Goal: Information Seeking & Learning: Learn about a topic

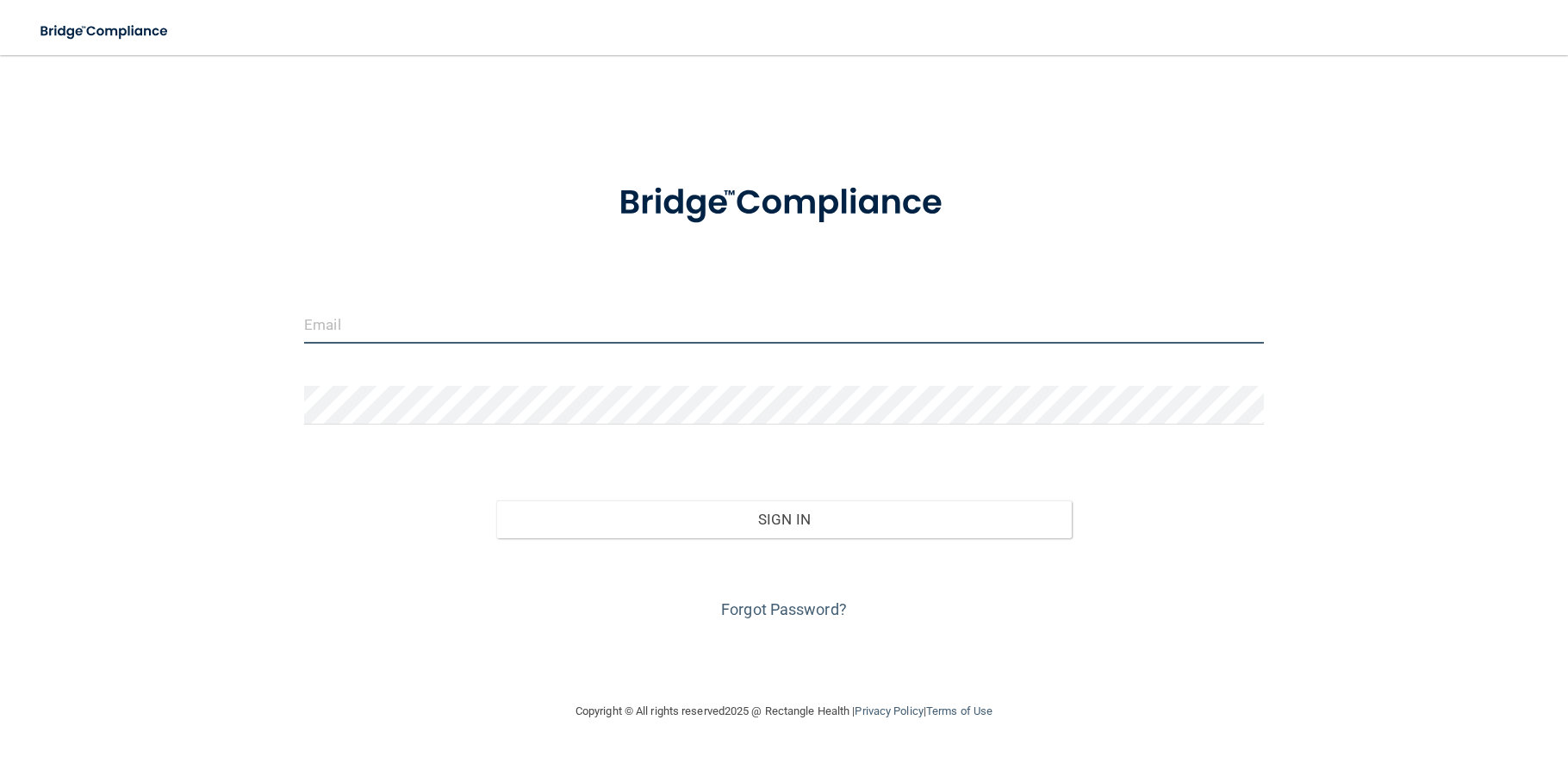
click at [423, 331] on input "email" at bounding box center [784, 324] width 960 height 39
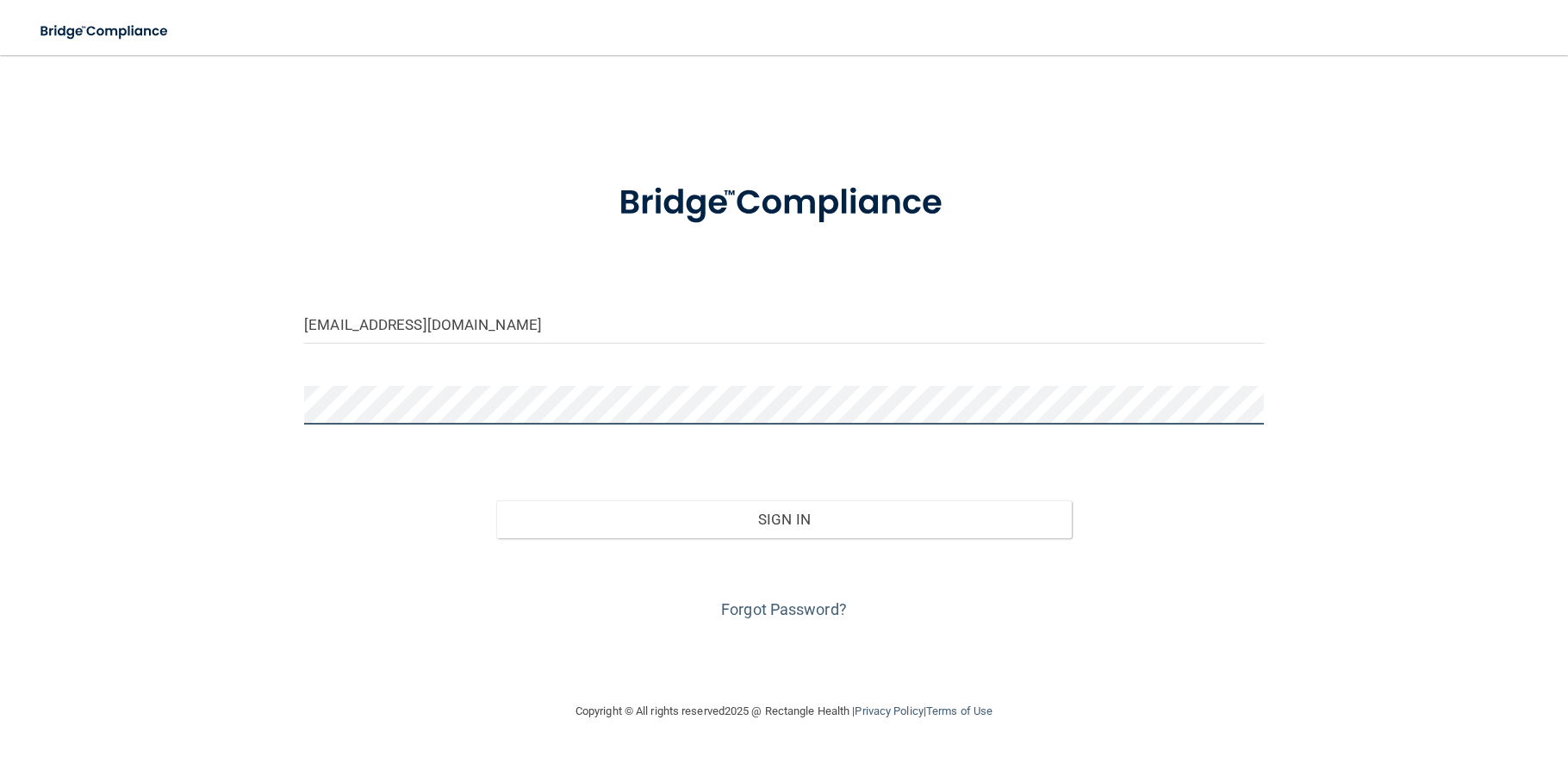
click at [497, 501] on button "Sign In" at bounding box center [784, 520] width 576 height 38
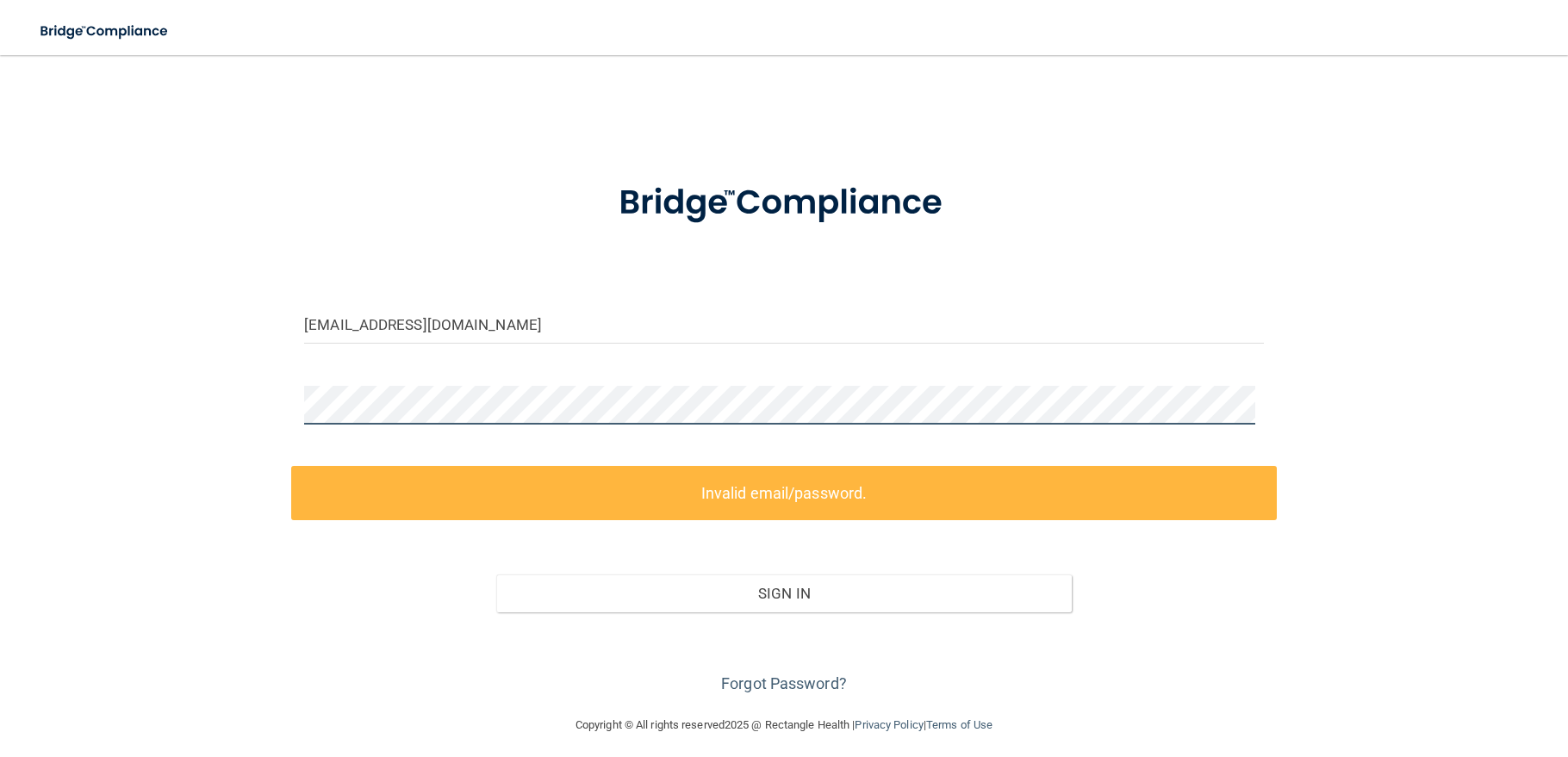
click at [250, 402] on div "SKOBY1114@MSN.COM Invalid email/password. You don't have permission to access t…" at bounding box center [784, 384] width 1500 height 625
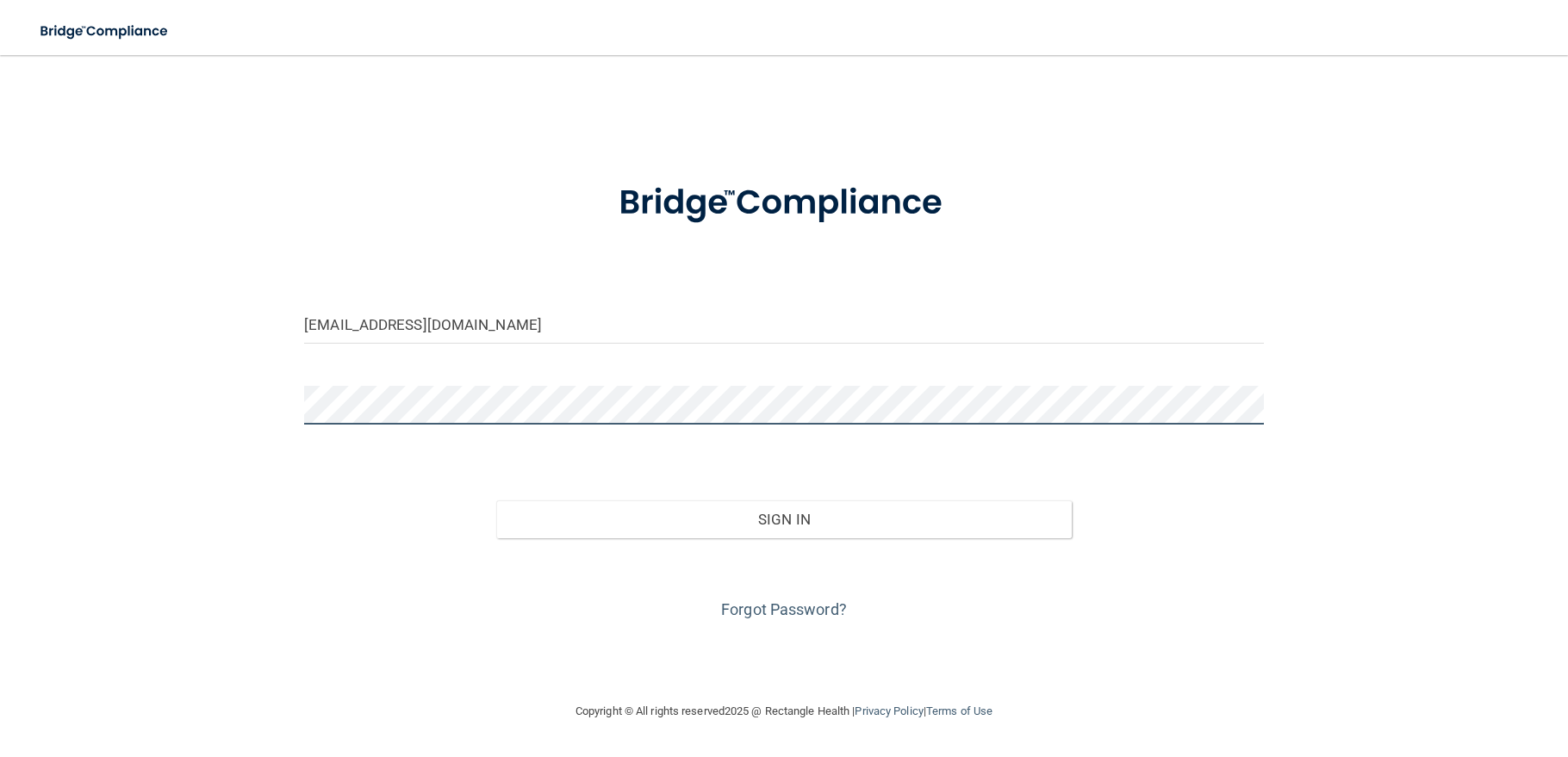
click at [497, 501] on button "Sign In" at bounding box center [784, 520] width 576 height 38
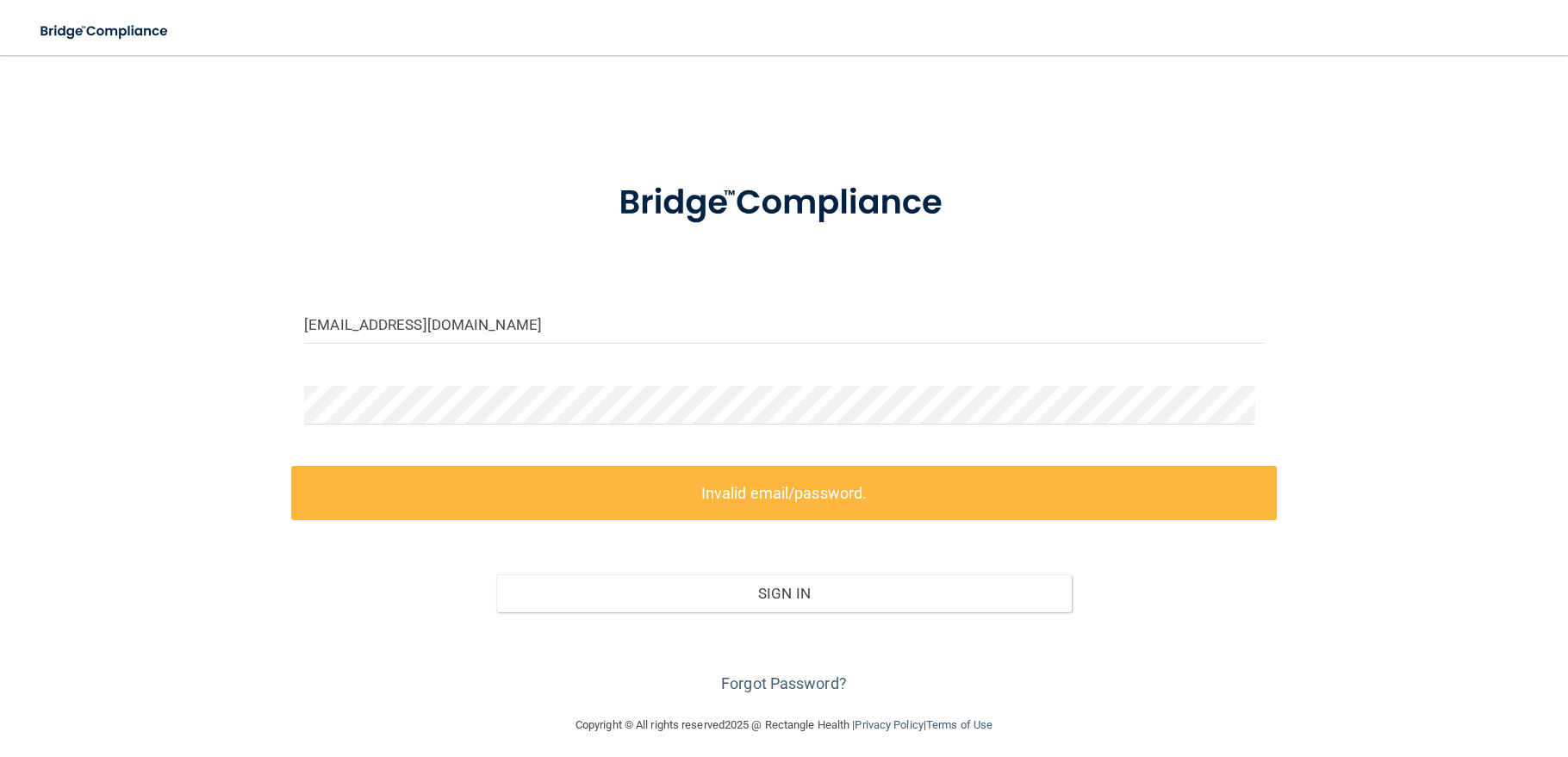
click at [553, 360] on form "SKOBY1114@MSN.COM Invalid email/password. You don't have permission to access t…" at bounding box center [784, 428] width 960 height 539
click at [599, 310] on input "SKOBY1114@MSN.COM" at bounding box center [784, 324] width 960 height 39
click at [167, 401] on div "SKOBY1114@MSN.COM Invalid email/password. You don't have permission to access t…" at bounding box center [784, 384] width 1500 height 625
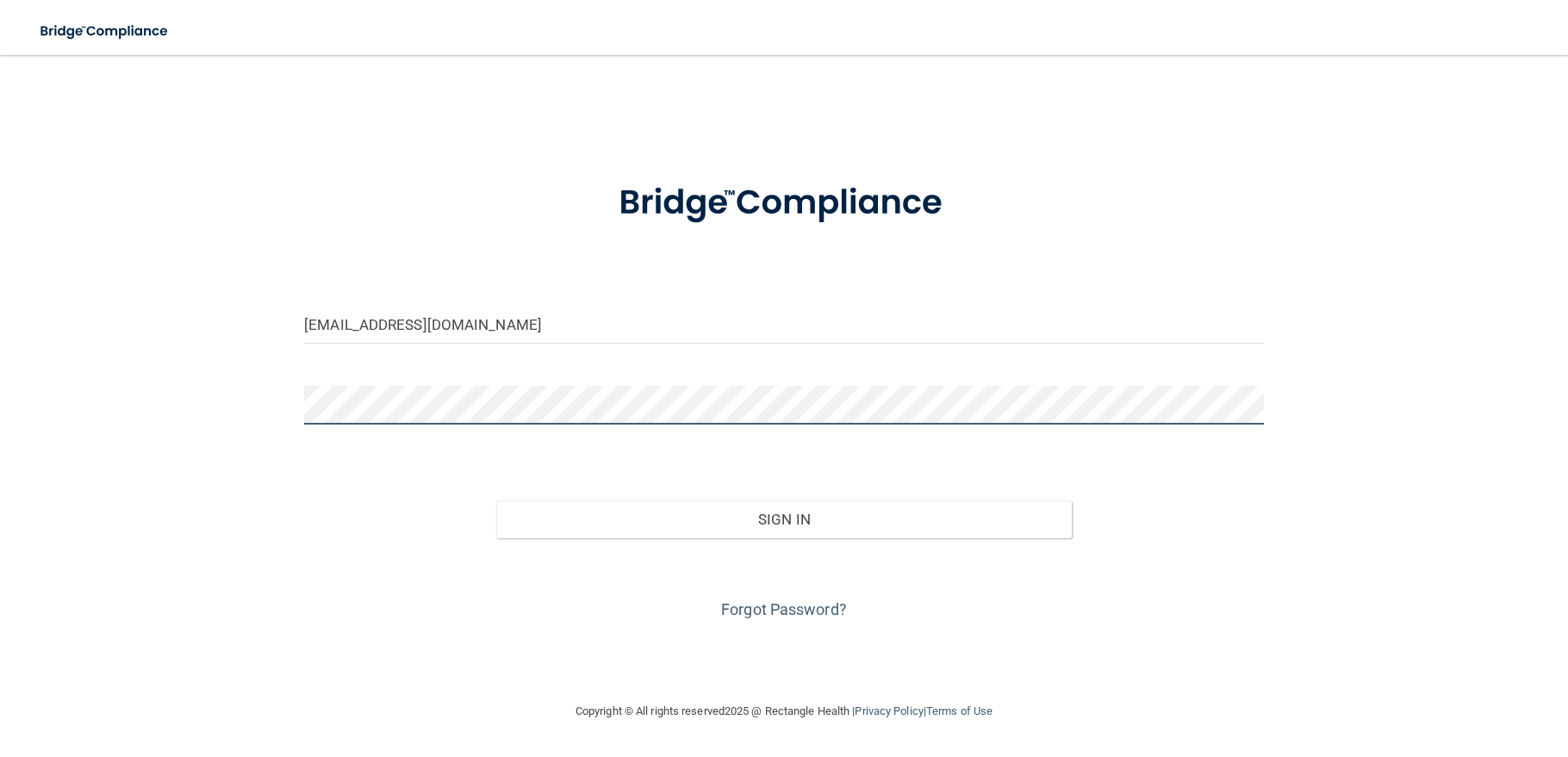
click at [497, 501] on button "Sign In" at bounding box center [784, 520] width 576 height 38
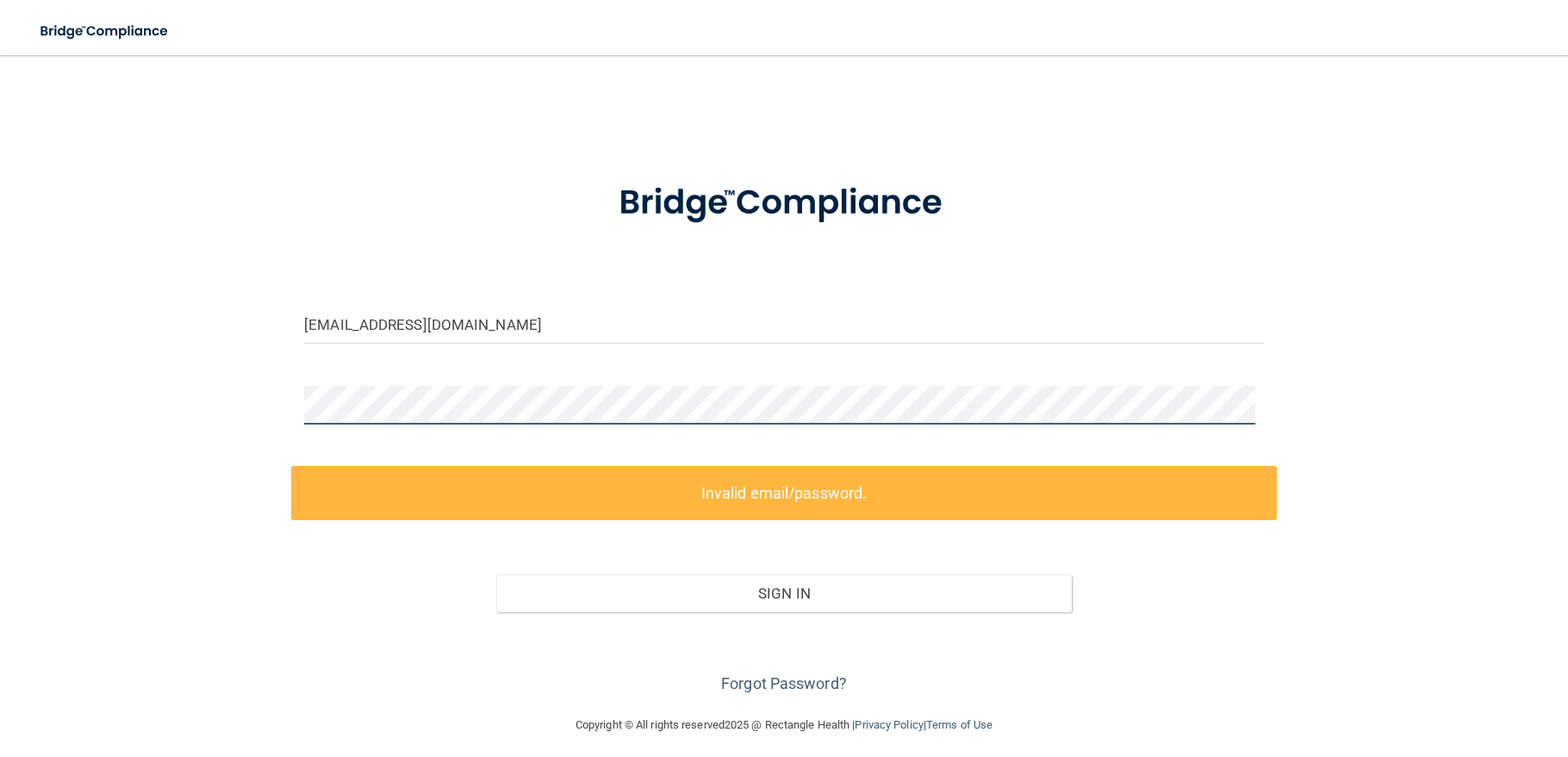
click at [192, 400] on div "SKOBY1114@MSN.COM Invalid email/password. You don't have permission to access t…" at bounding box center [784, 384] width 1500 height 625
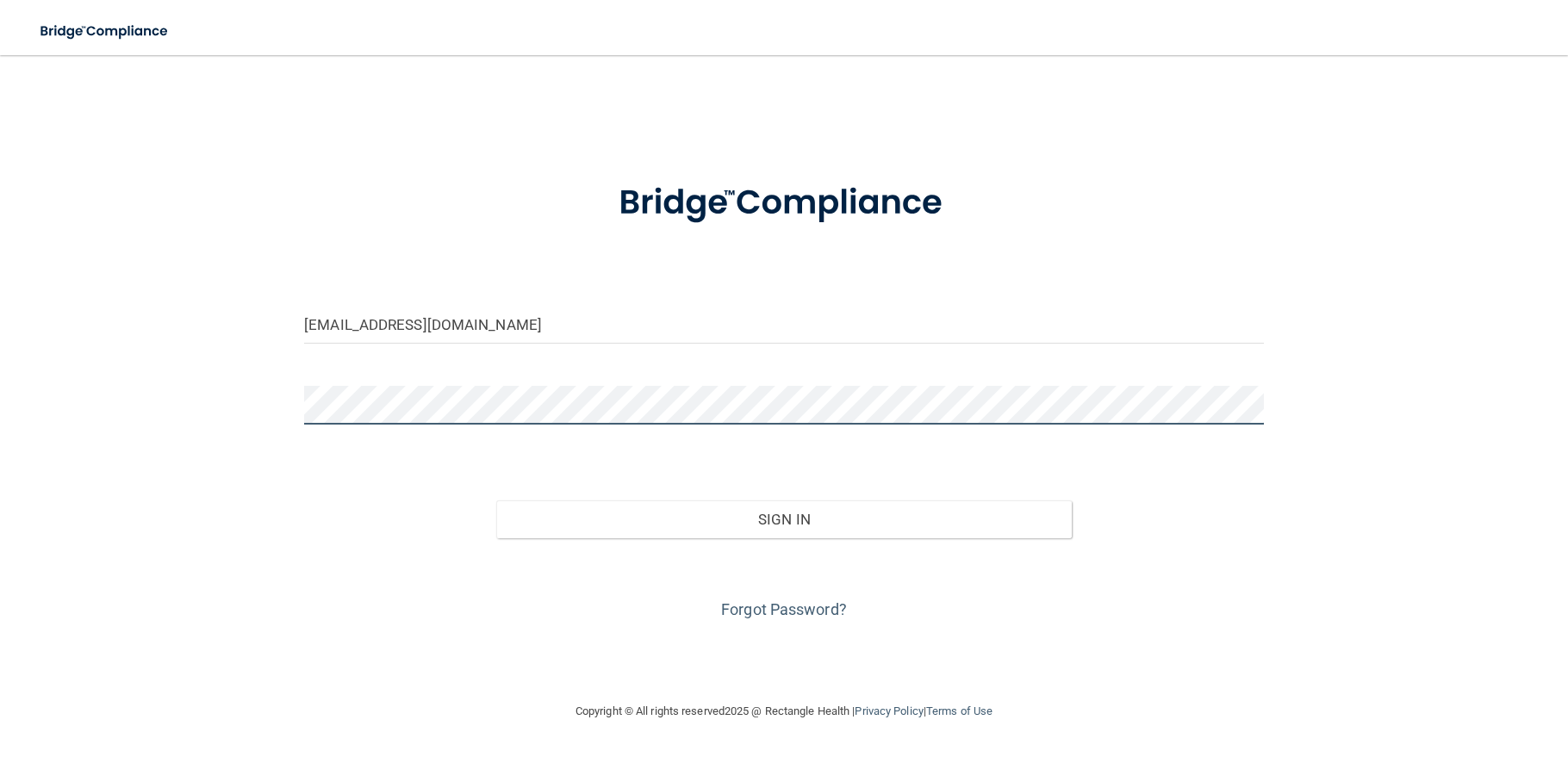
click at [497, 501] on button "Sign In" at bounding box center [784, 520] width 576 height 38
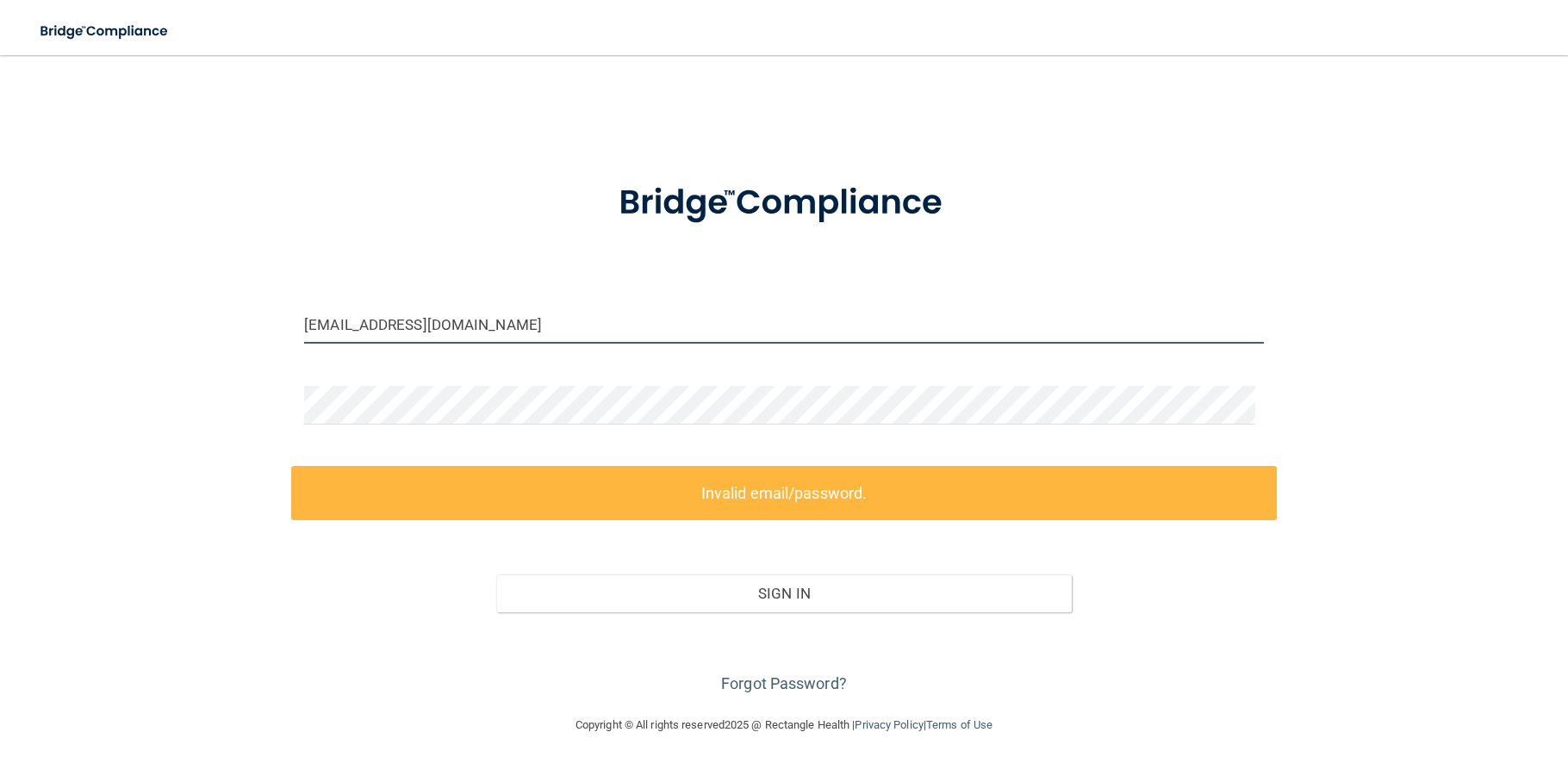
click at [478, 323] on input "SKOBY1114@MSN.COM" at bounding box center [784, 324] width 960 height 39
click at [372, 592] on div "Sign In" at bounding box center [784, 576] width 986 height 72
click at [523, 317] on input "SKOBY1114@MSN.COM" at bounding box center [784, 324] width 960 height 39
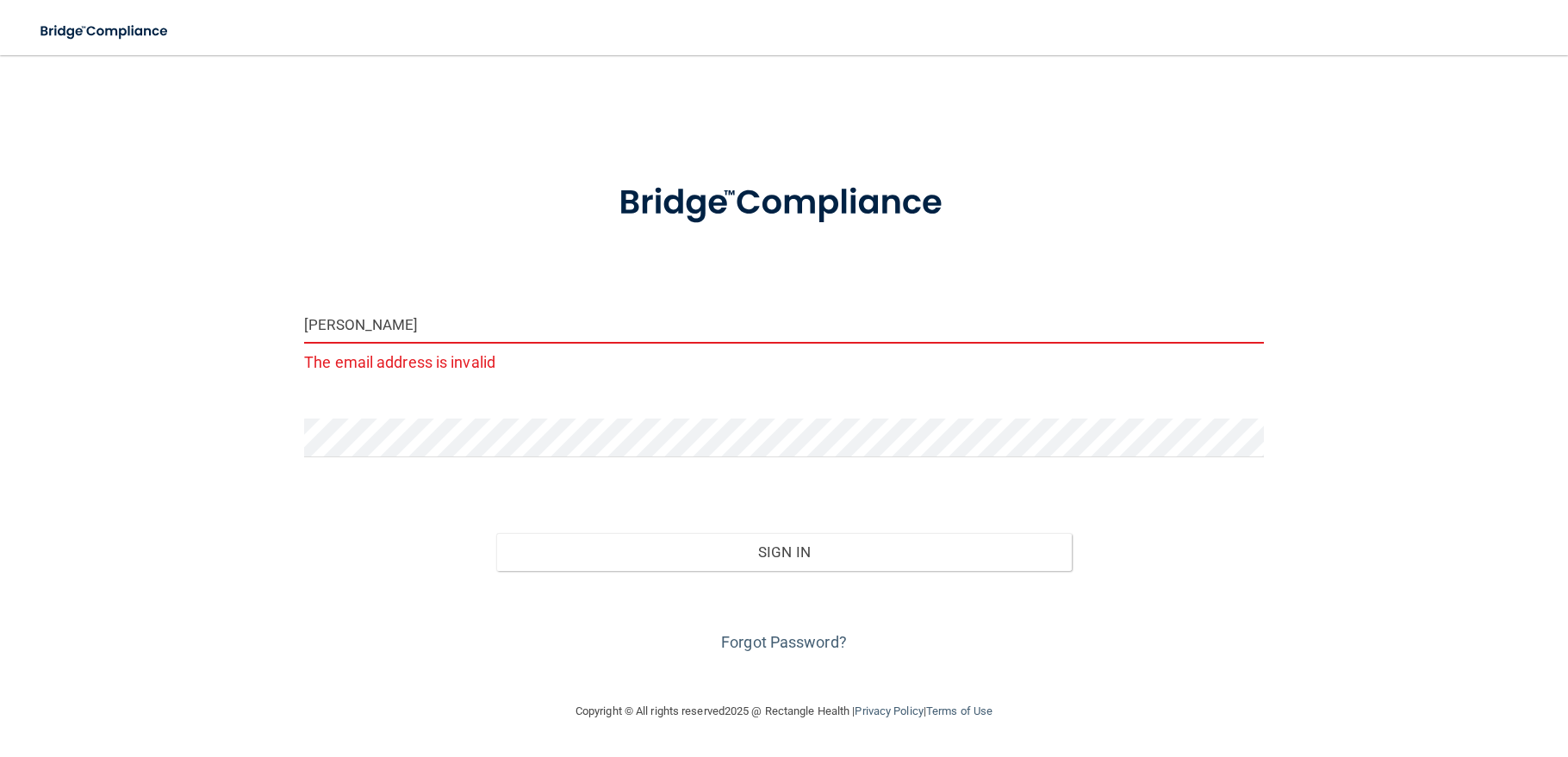
type input "CHRISTINE.OTTE@KOTTEMANNORTHO.COM"
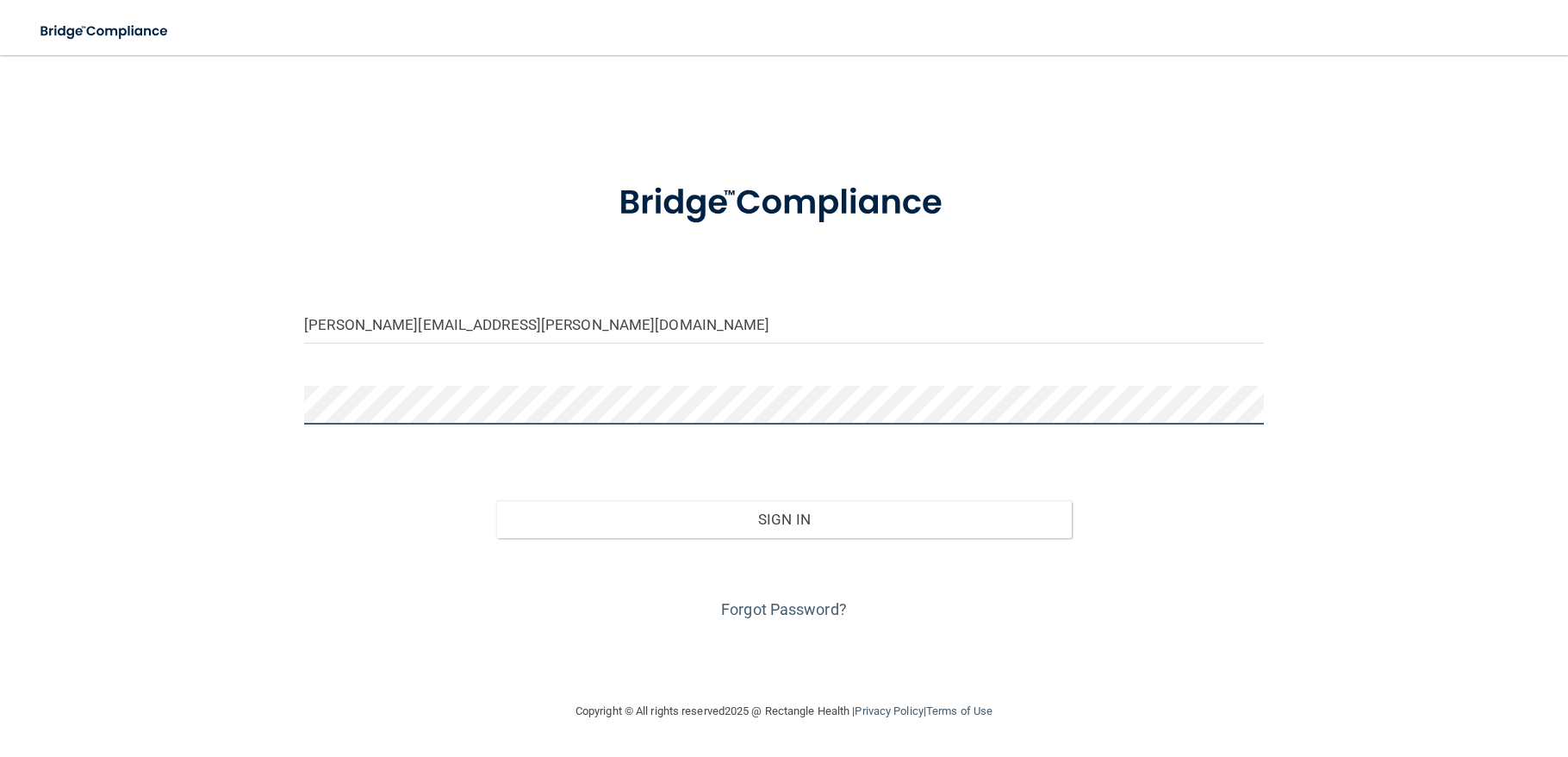
click at [209, 398] on div "CHRISTINE.OTTE@KOTTEMANNORTHO.COM Invalid email/password. You don't have permis…" at bounding box center [784, 378] width 1500 height 611
click at [497, 501] on button "Sign In" at bounding box center [784, 520] width 576 height 38
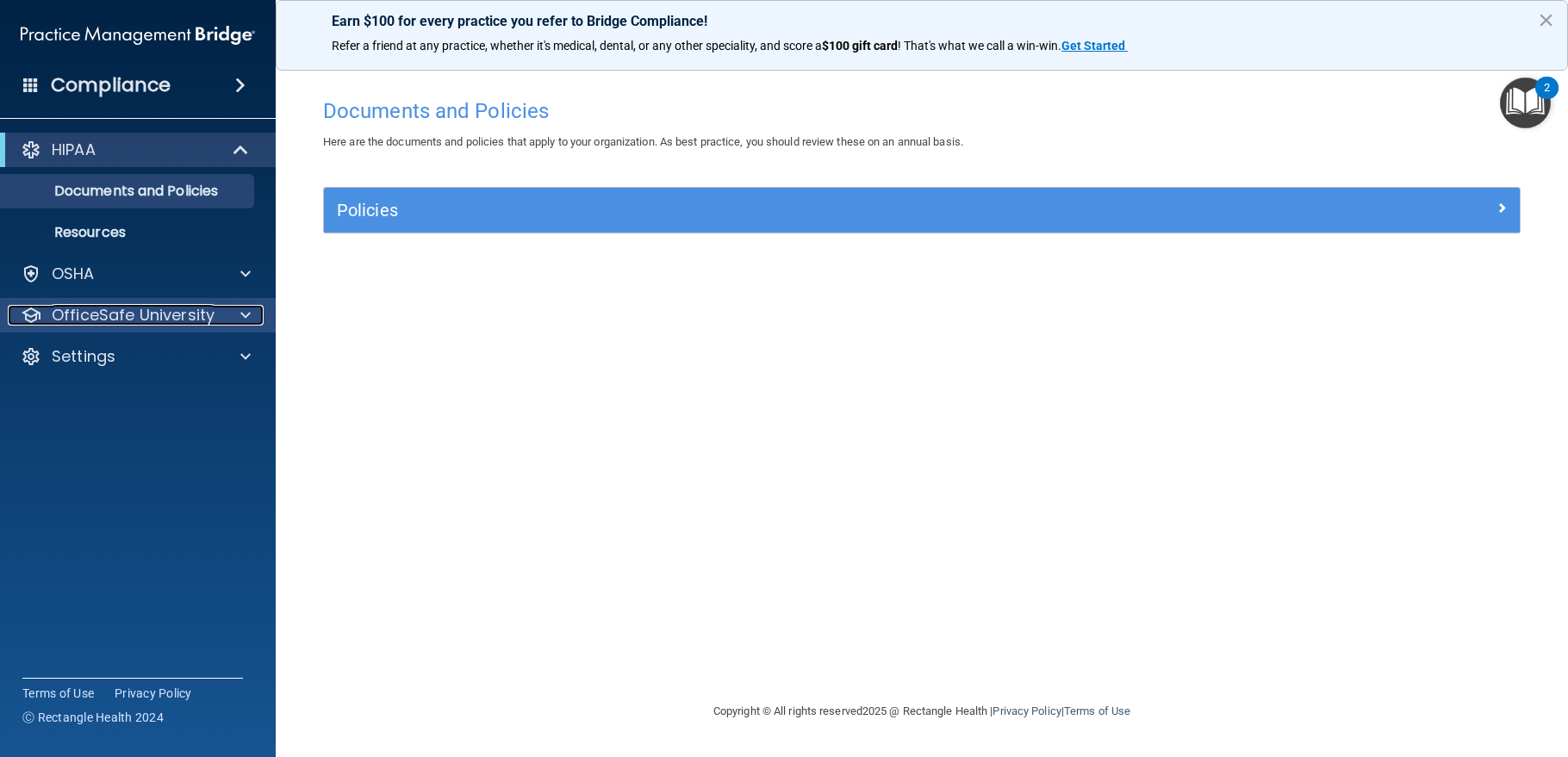
click at [167, 316] on p "OfficeSafe University" at bounding box center [132, 315] width 163 height 21
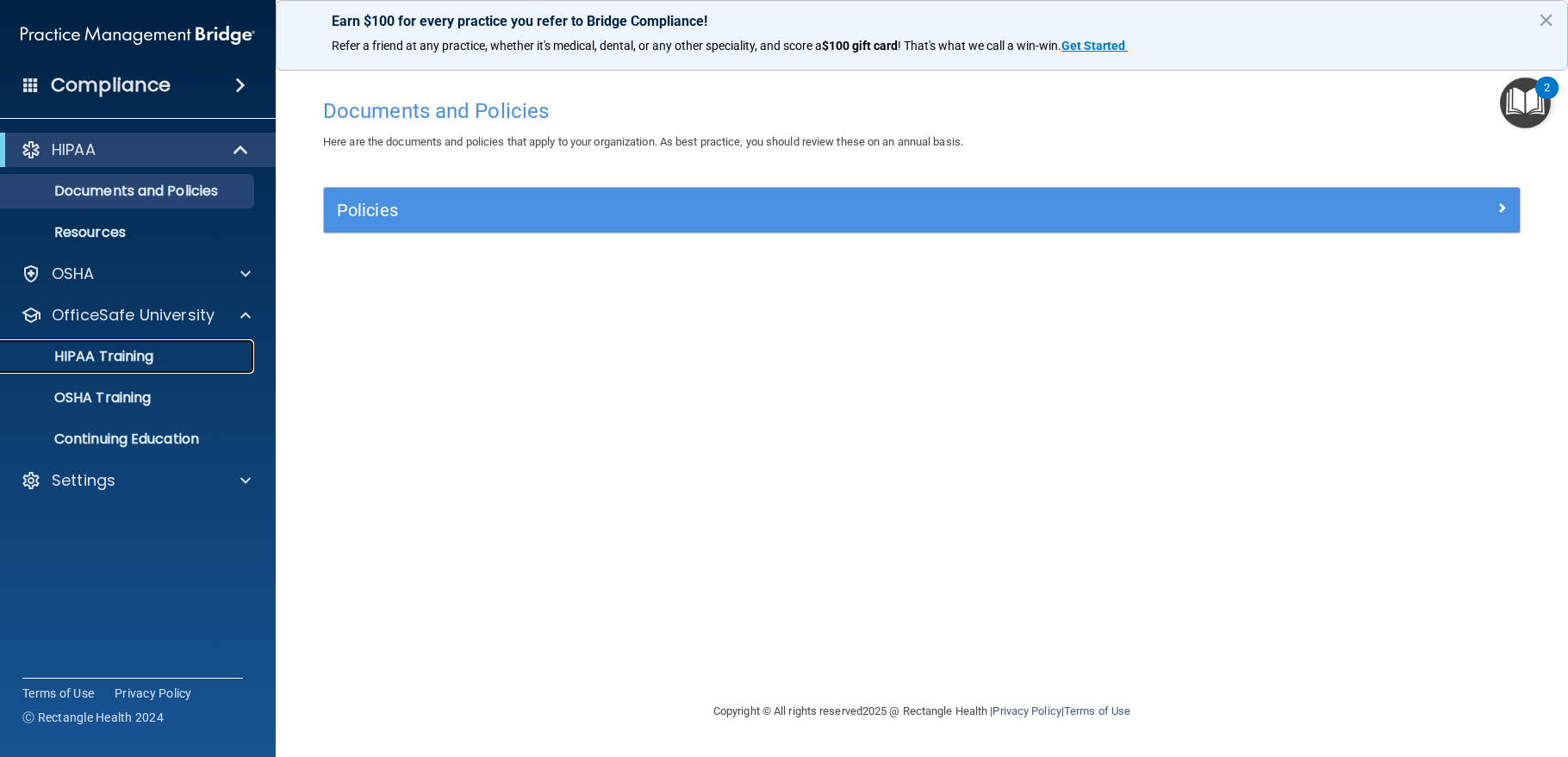
click at [145, 359] on p "HIPAA Training" at bounding box center [82, 356] width 142 height 17
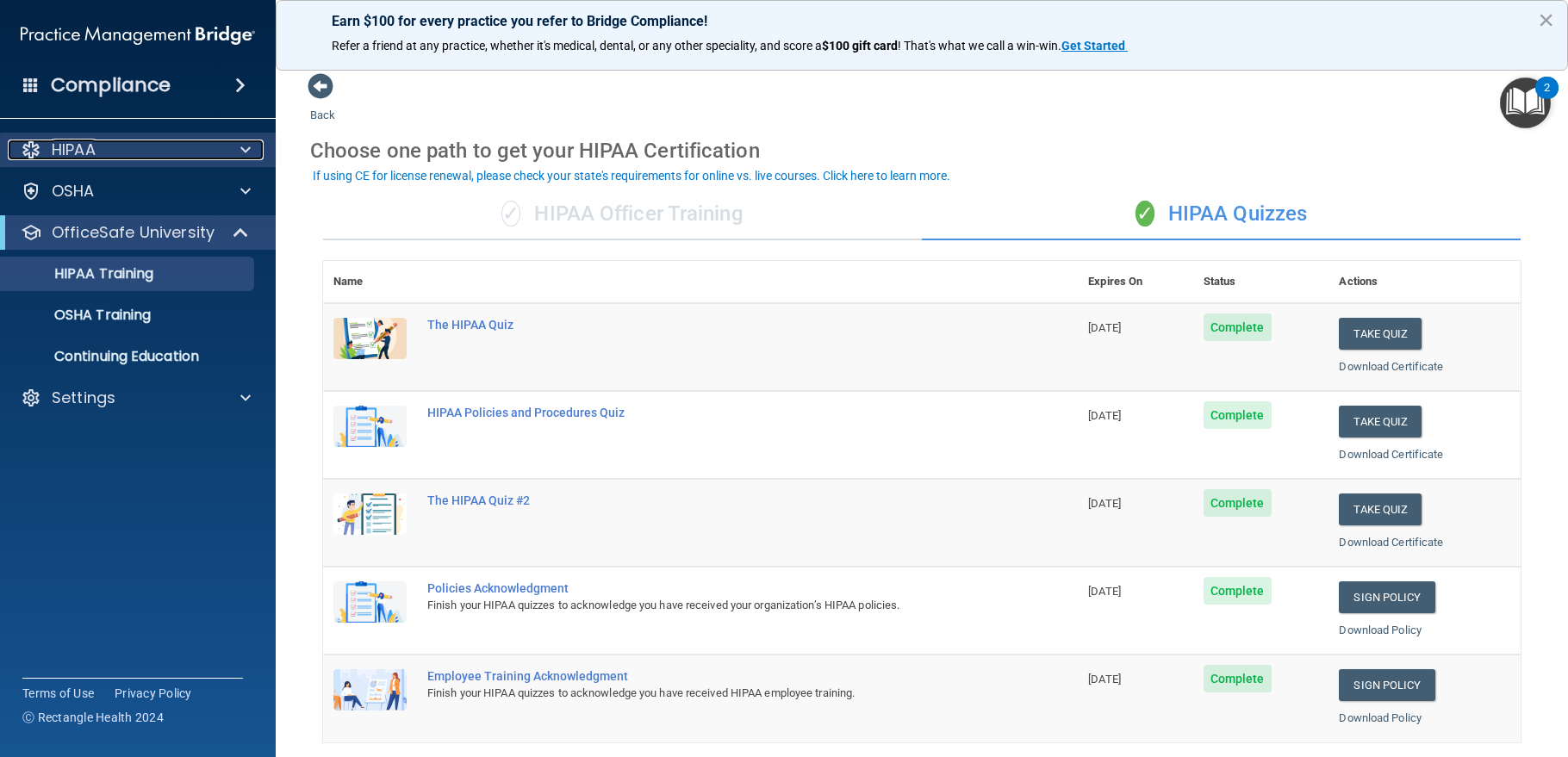
click at [63, 146] on p "HIPAA" at bounding box center [73, 149] width 44 height 21
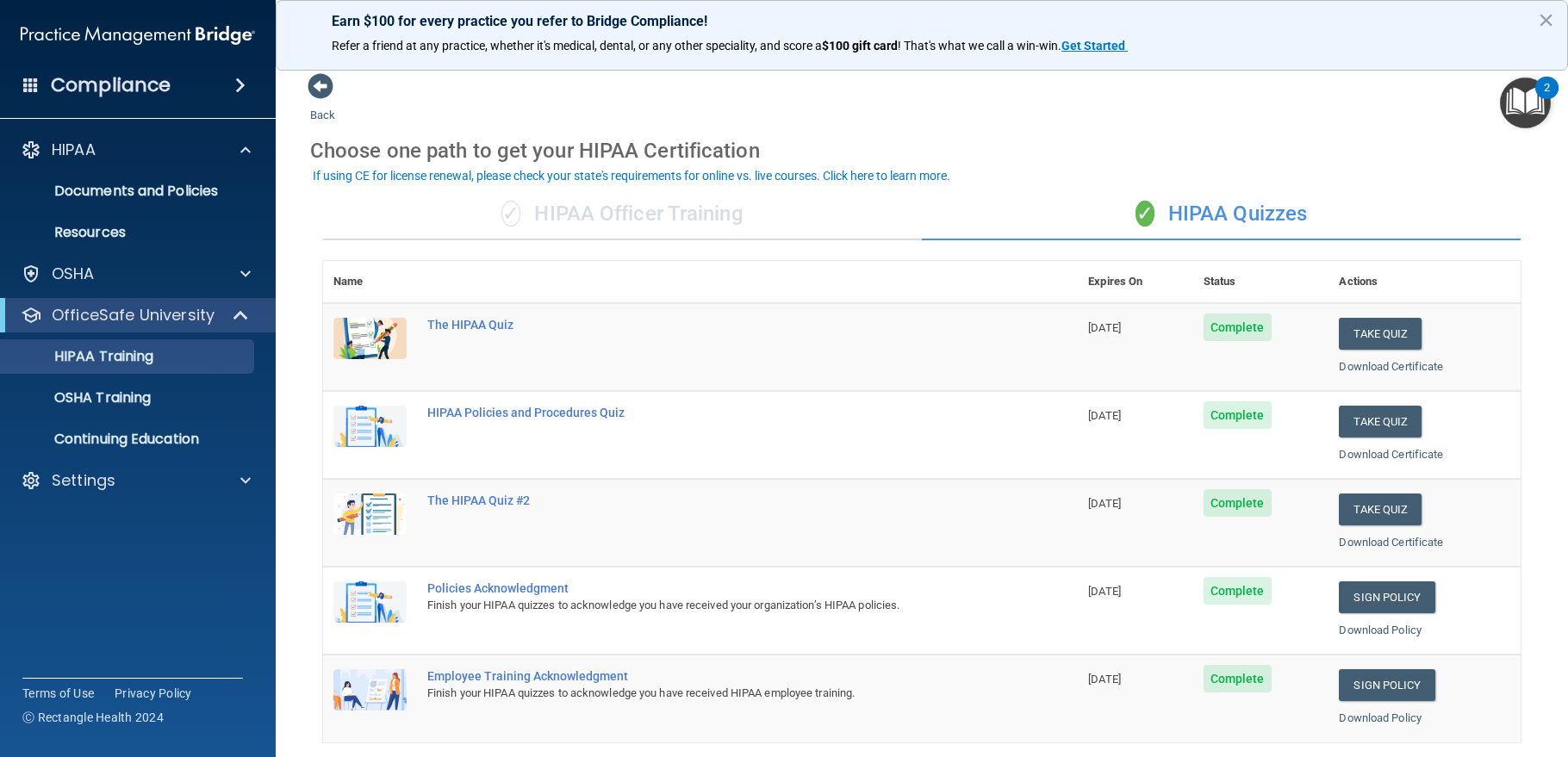
click at [236, 80] on span at bounding box center [240, 85] width 10 height 21
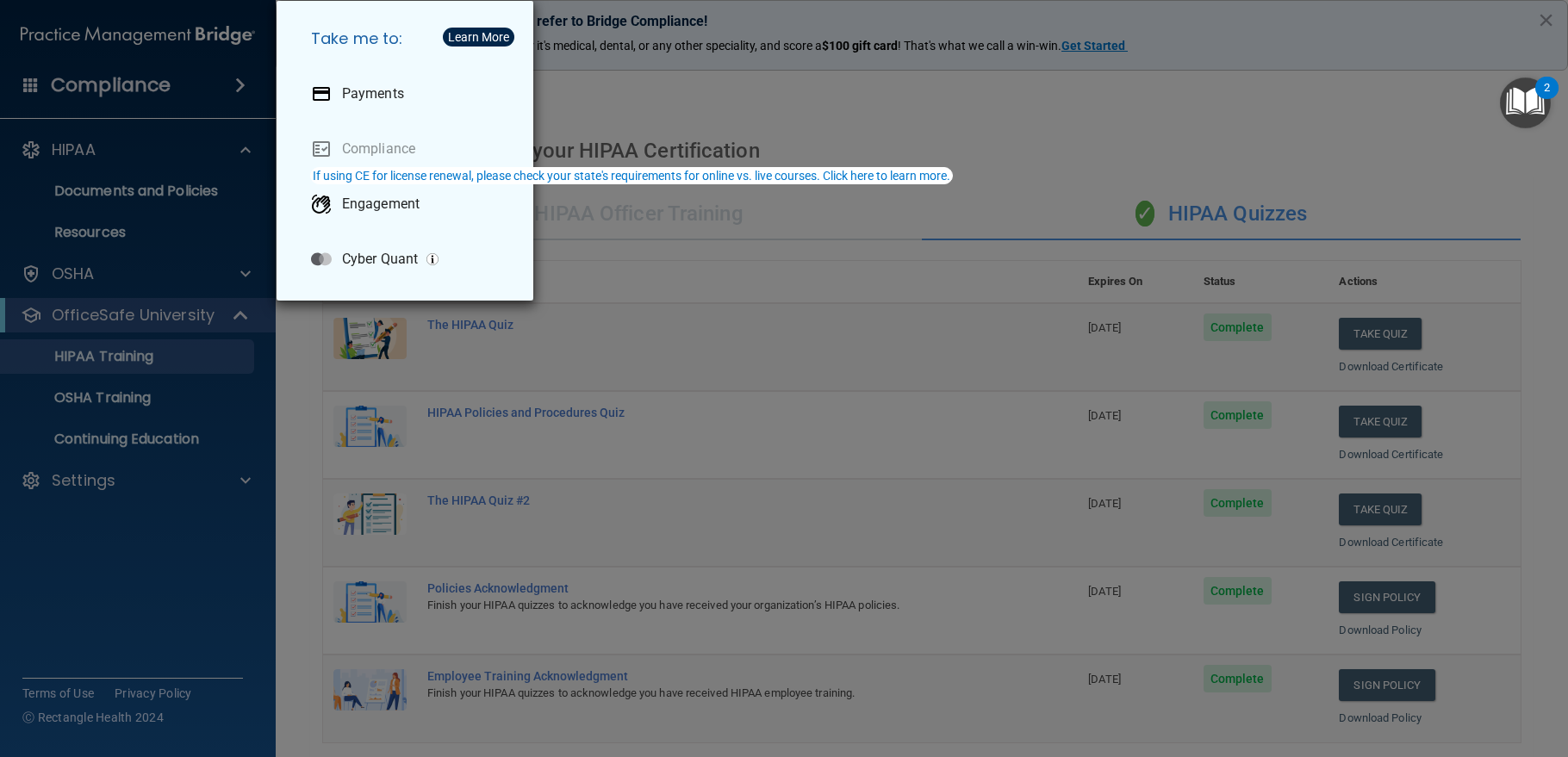
click at [230, 80] on div "Take me to: Payments Compliance Engagement Cyber Quant" at bounding box center [784, 378] width 1568 height 757
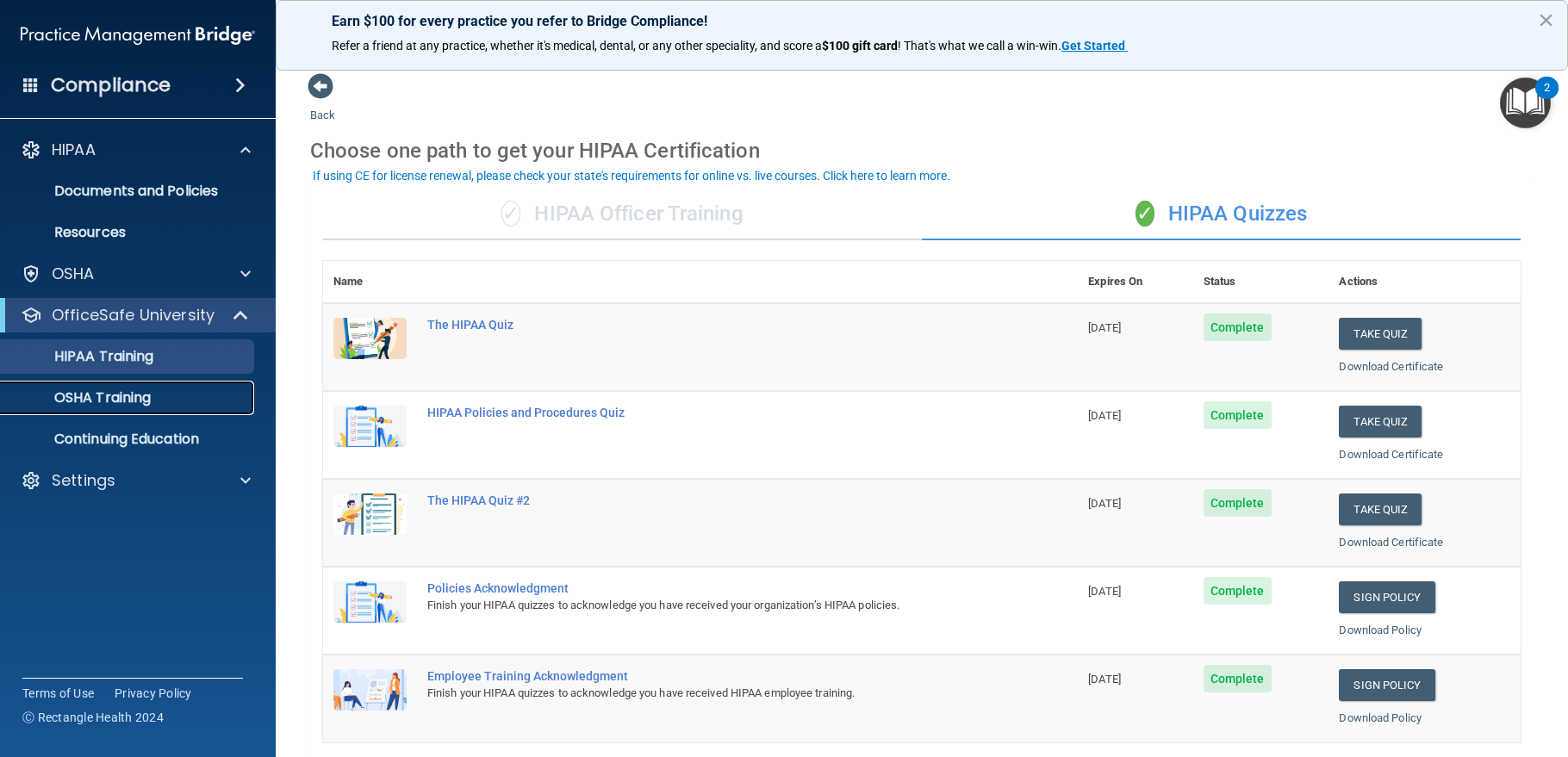
click at [154, 402] on div "OSHA Training" at bounding box center [129, 397] width 236 height 17
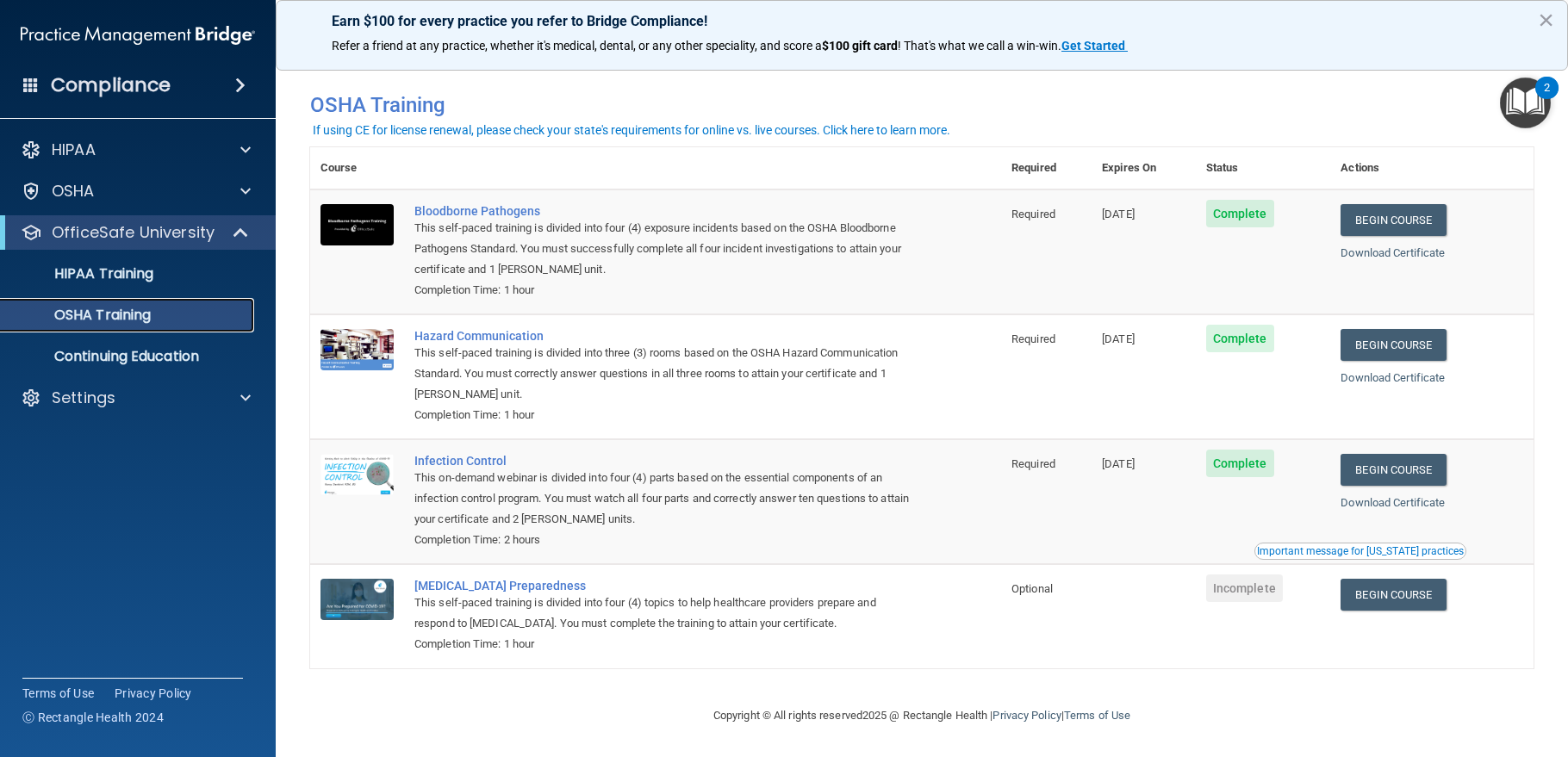
scroll to position [8, 0]
click at [1427, 218] on link "Begin Course" at bounding box center [1393, 219] width 105 height 31
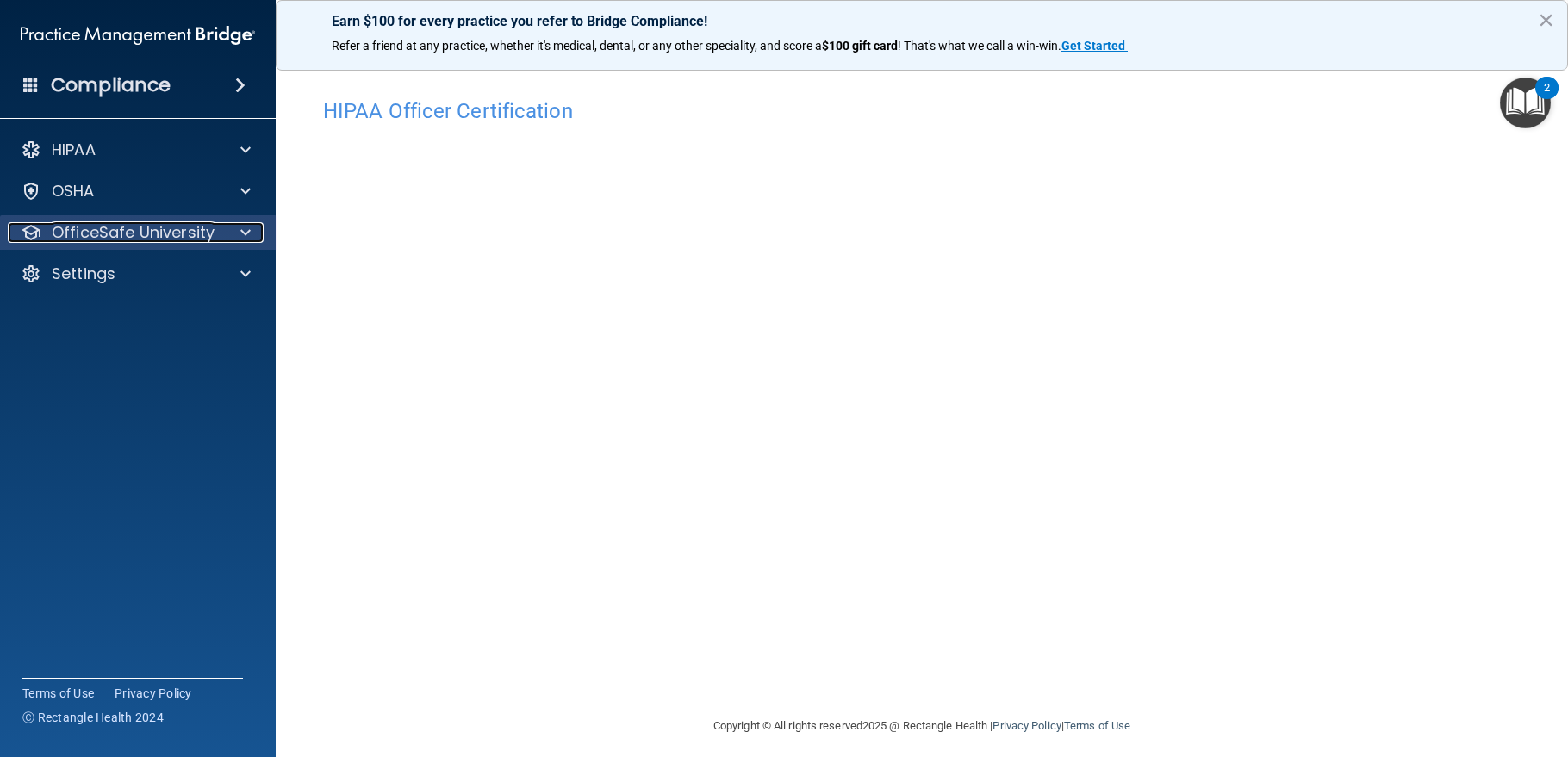
click at [144, 240] on p "OfficeSafe University" at bounding box center [132, 232] width 163 height 21
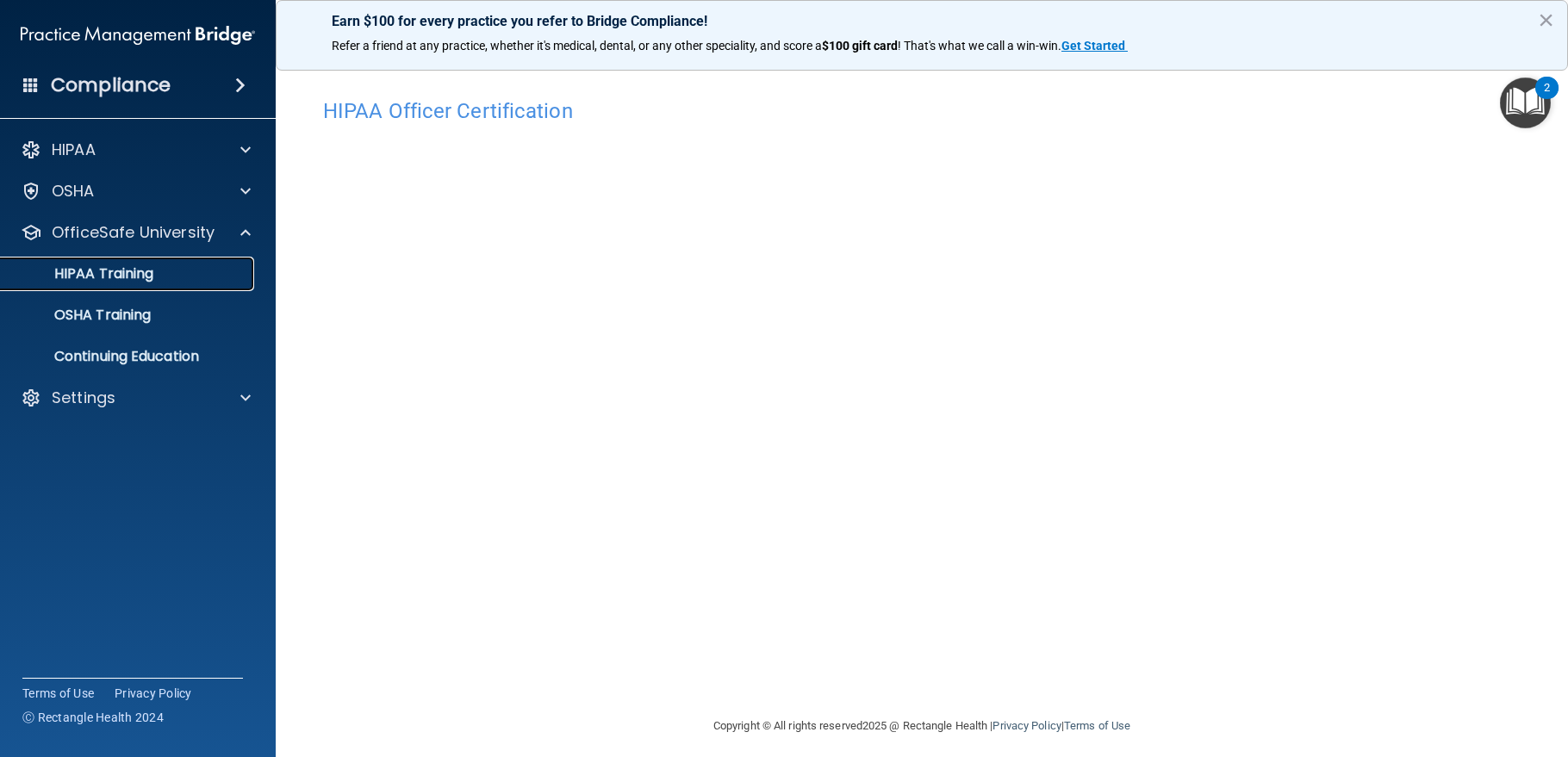
click at [146, 263] on link "HIPAA Training" at bounding box center [119, 273] width 272 height 34
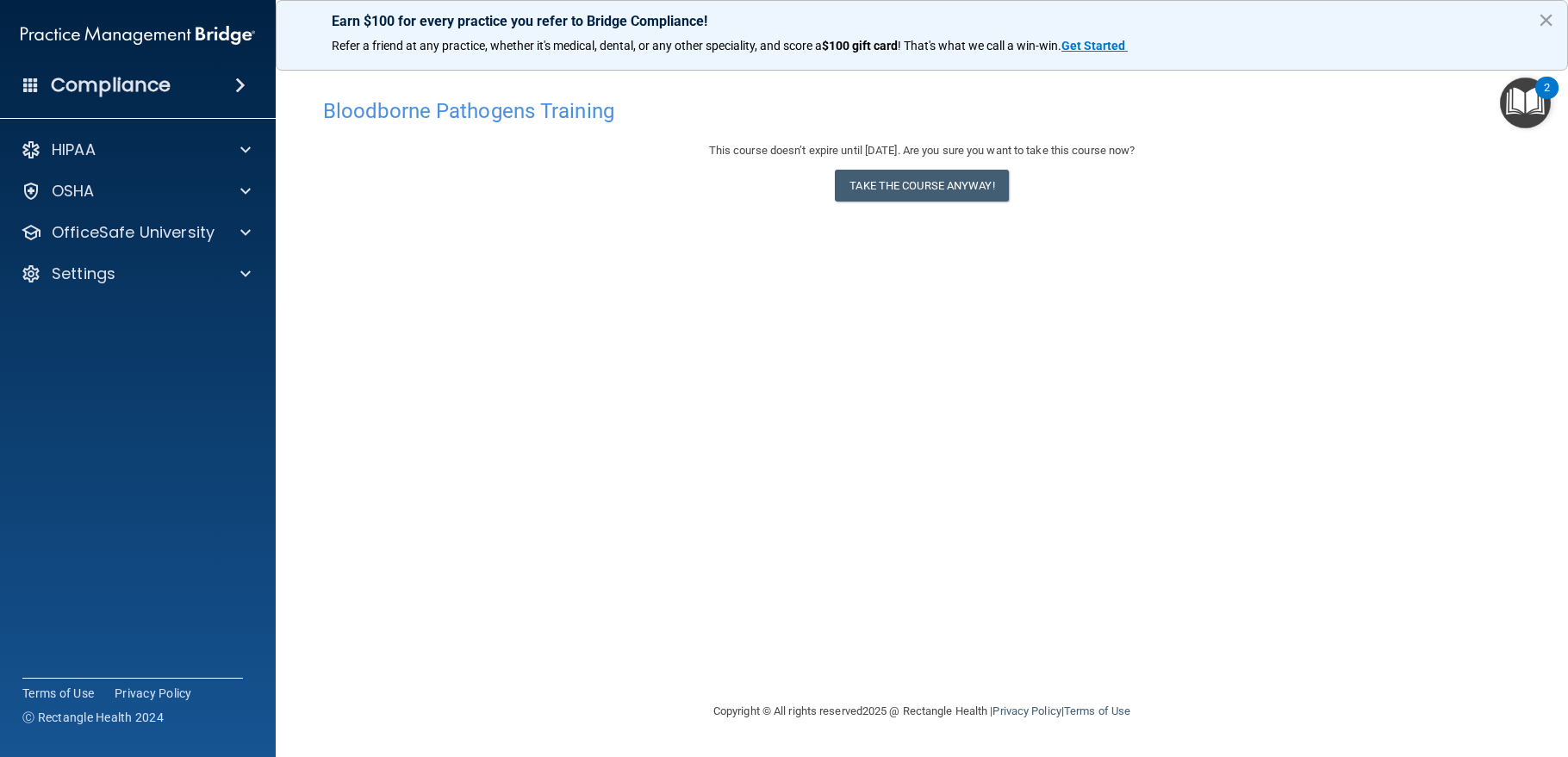
click at [1052, 376] on div "Bloodborne Pathogens Training This course doesn’t expire until [DATE]. Are you …" at bounding box center [922, 396] width 1223 height 611
click at [241, 145] on span at bounding box center [245, 149] width 10 height 21
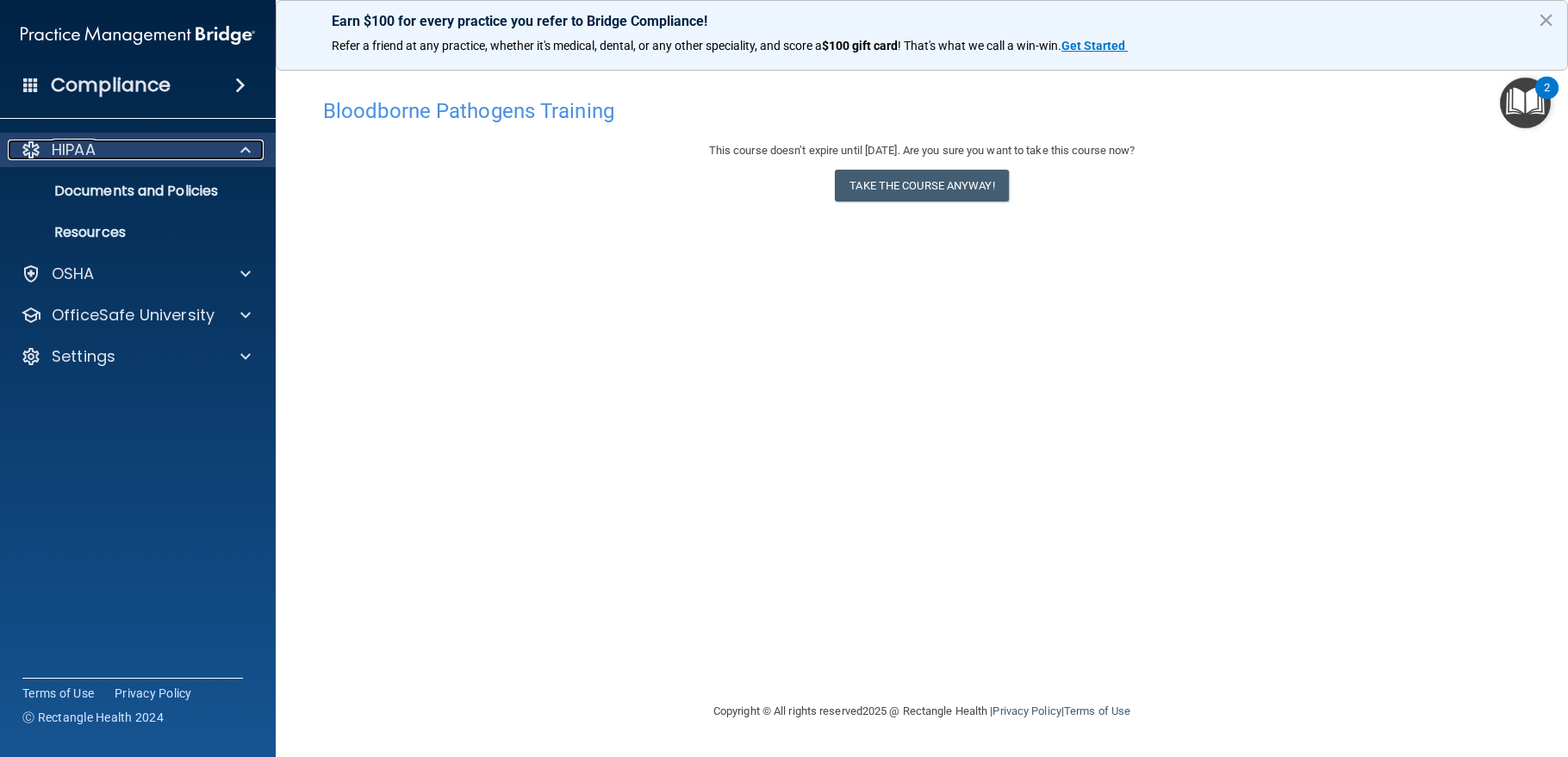
click at [241, 145] on span at bounding box center [245, 149] width 10 height 21
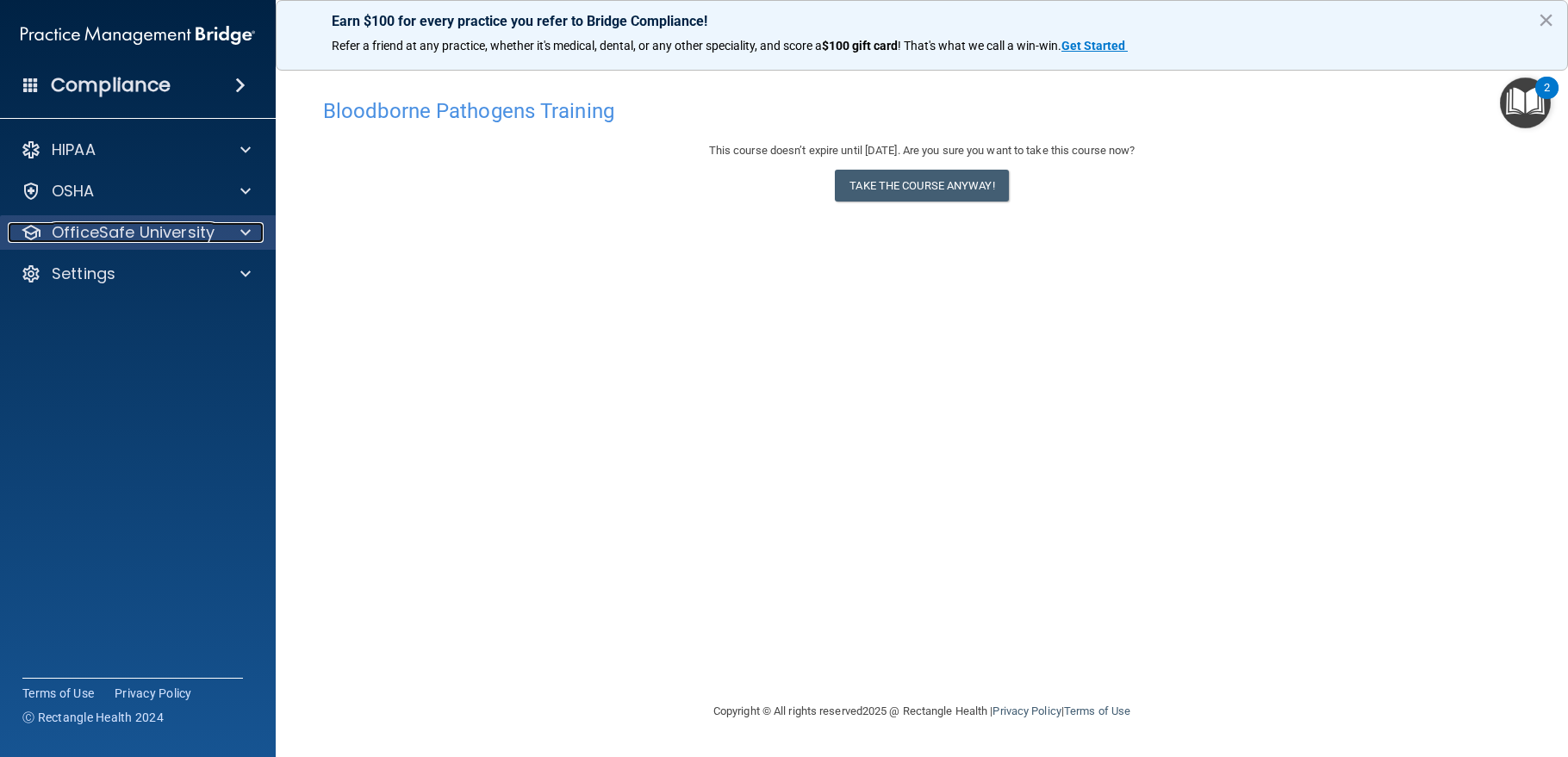
click at [250, 235] on span at bounding box center [245, 232] width 10 height 21
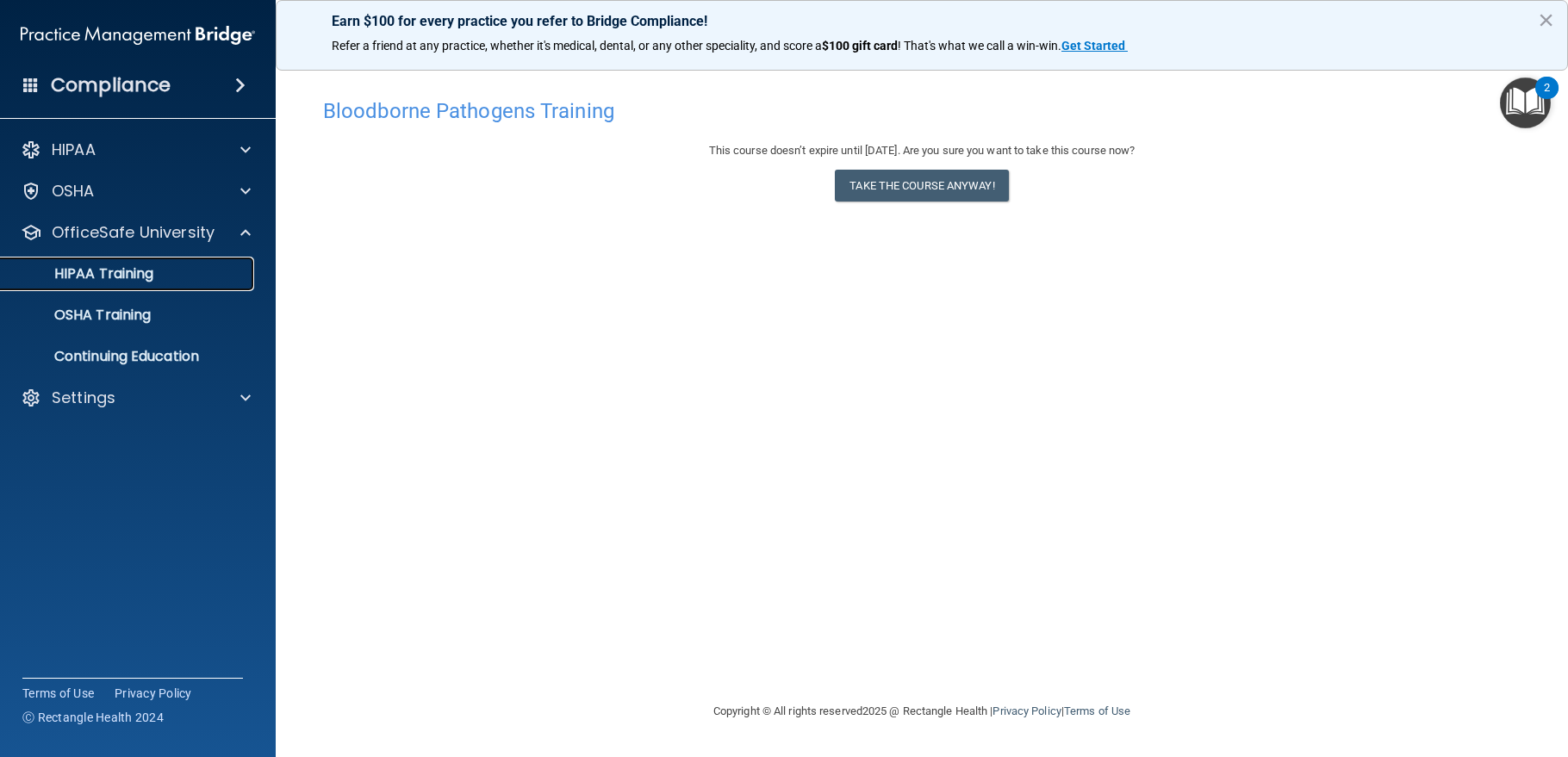
click at [145, 272] on p "HIPAA Training" at bounding box center [82, 273] width 142 height 17
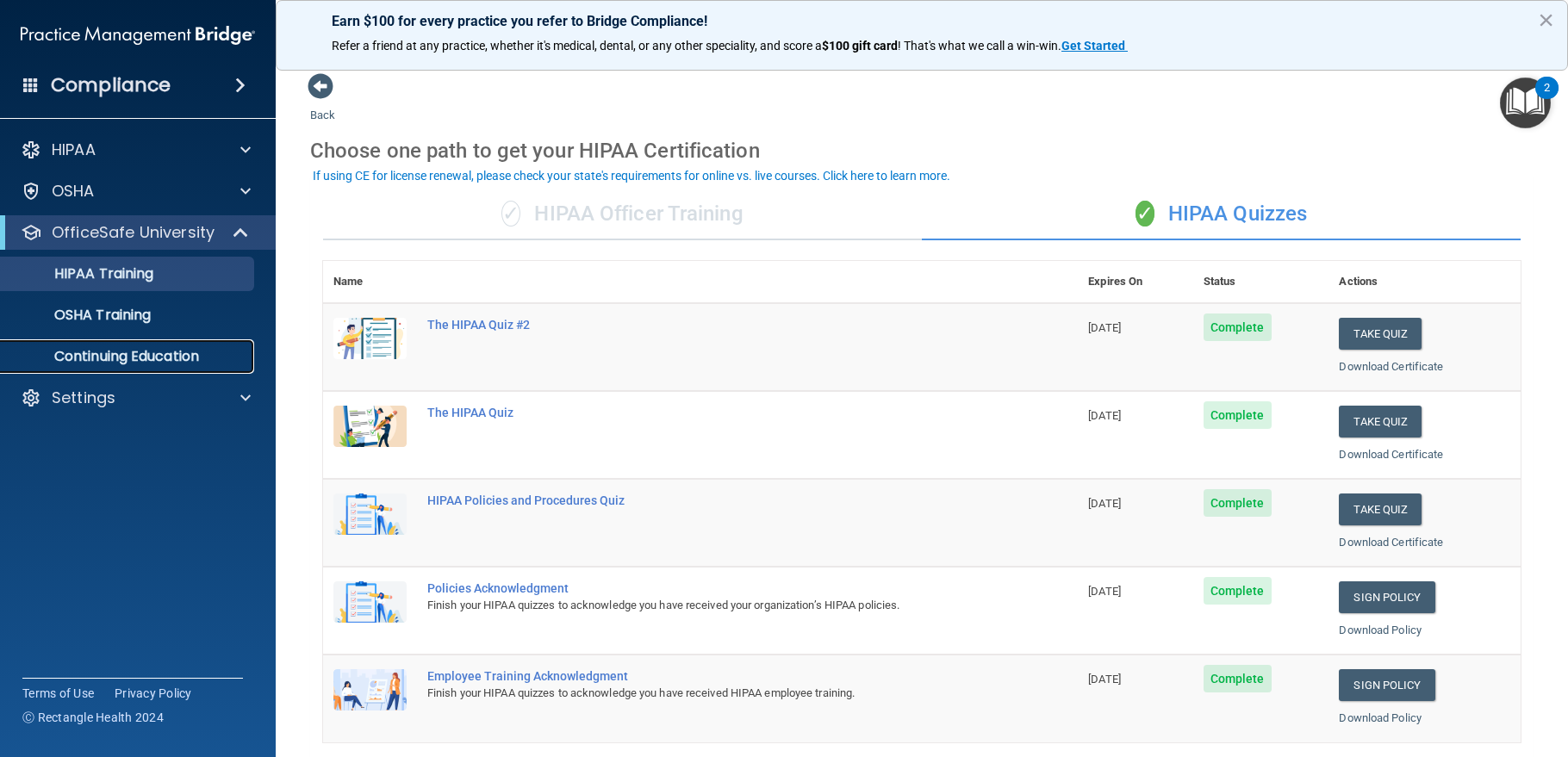
click at [130, 352] on p "Continuing Education" at bounding box center [129, 356] width 236 height 17
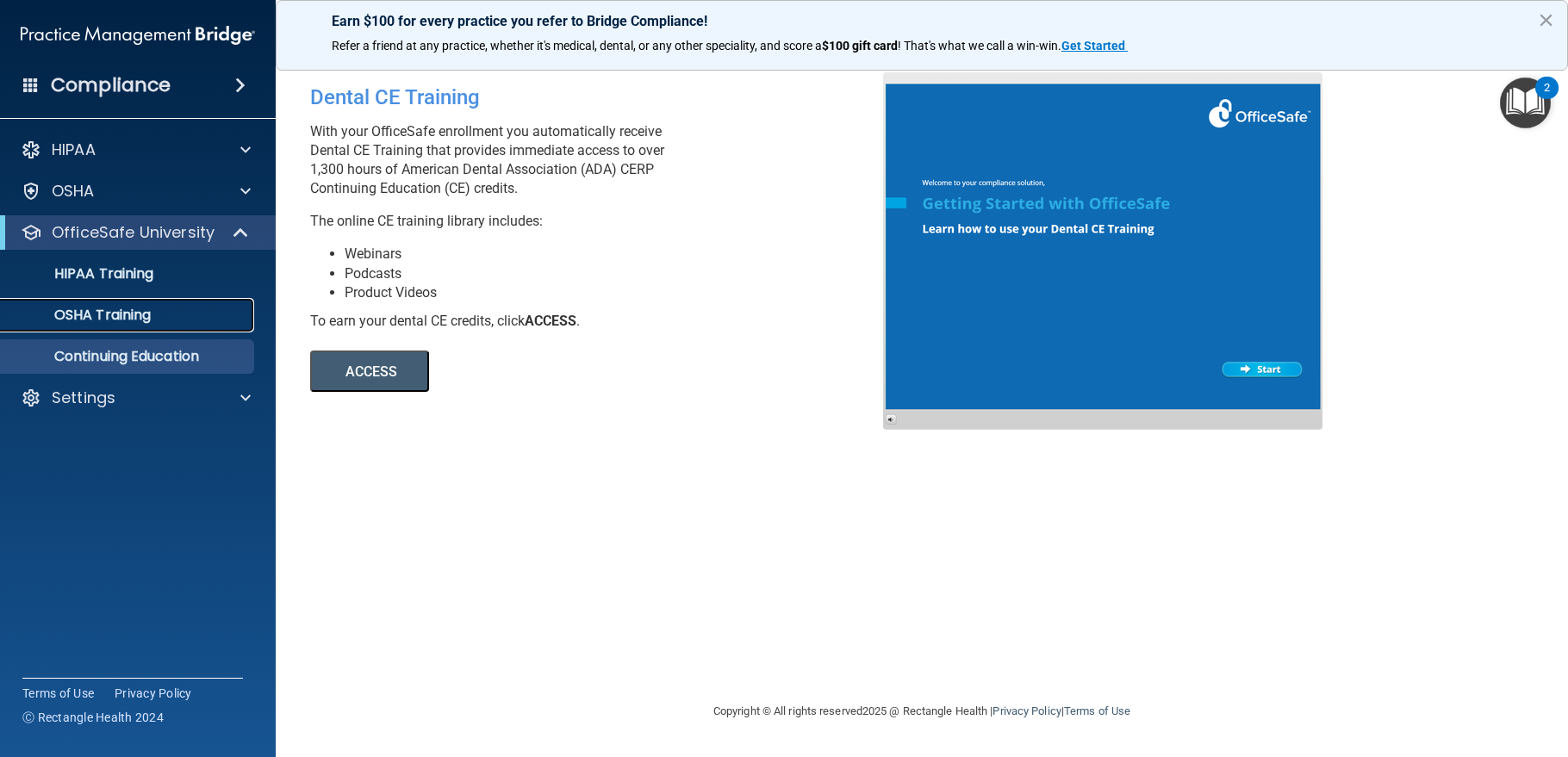
click at [131, 314] on p "OSHA Training" at bounding box center [80, 315] width 139 height 17
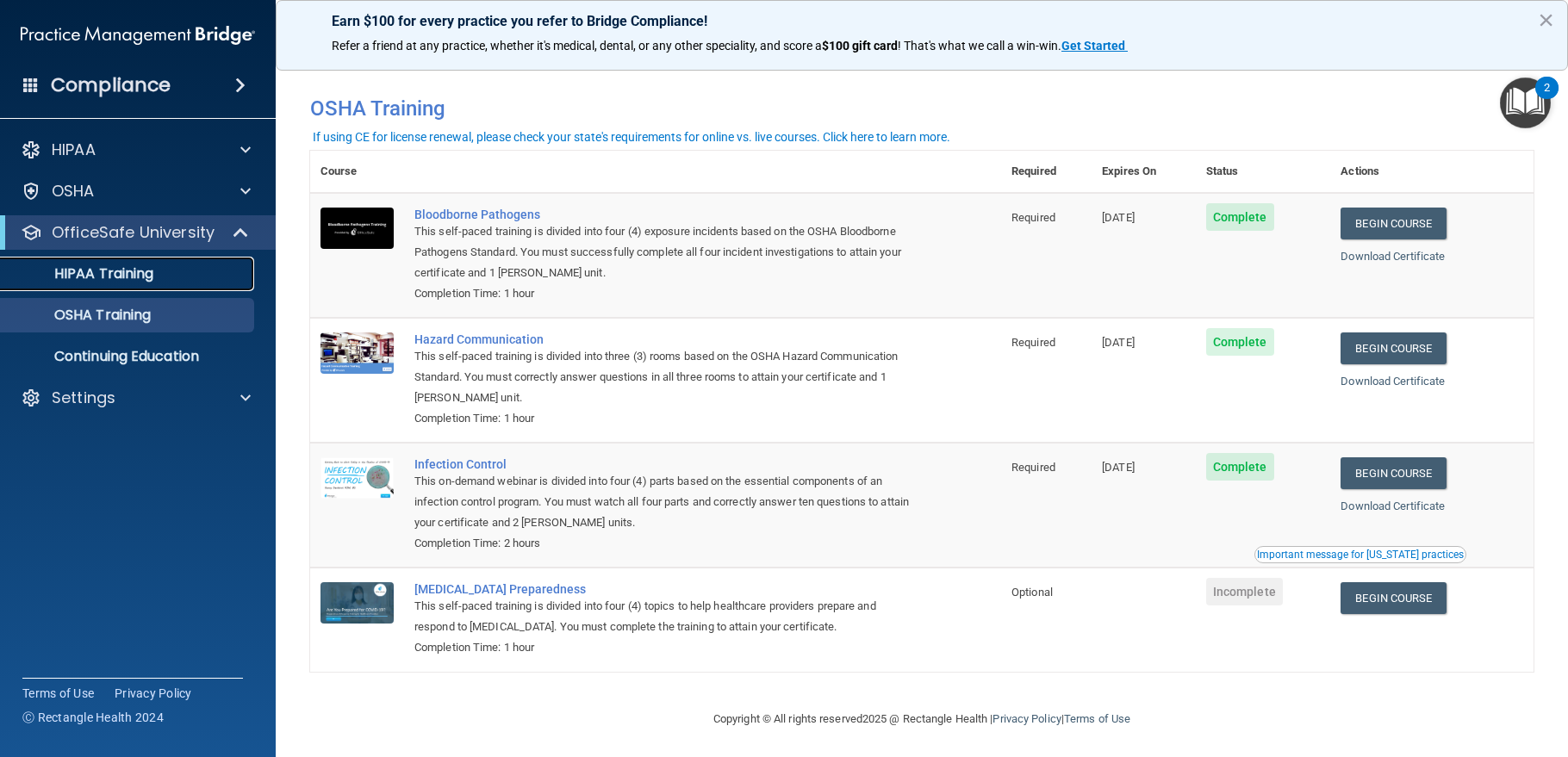
click at [133, 270] on p "HIPAA Training" at bounding box center [82, 273] width 142 height 17
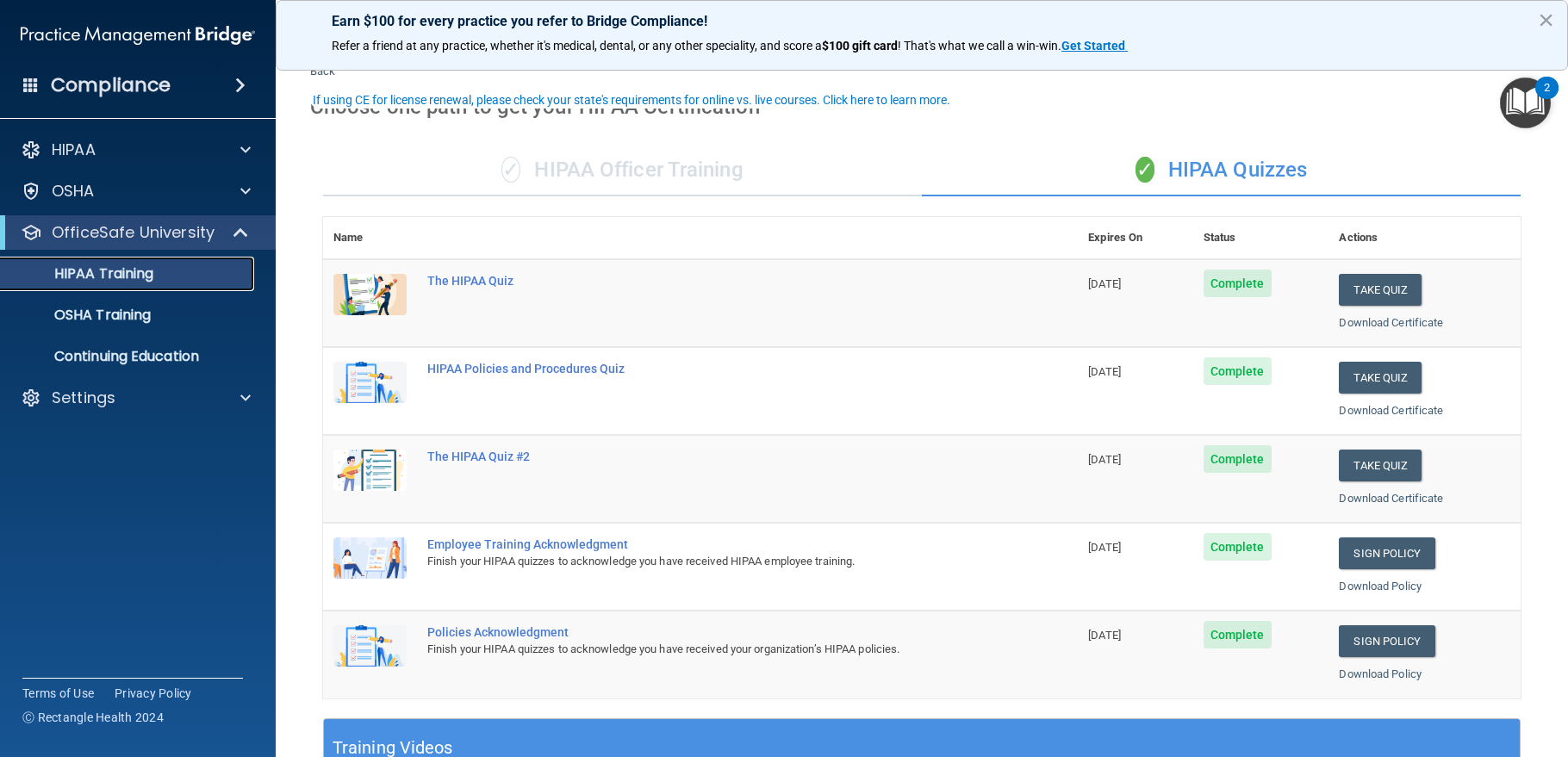
scroll to position [86, 0]
